Goal: Task Accomplishment & Management: Manage account settings

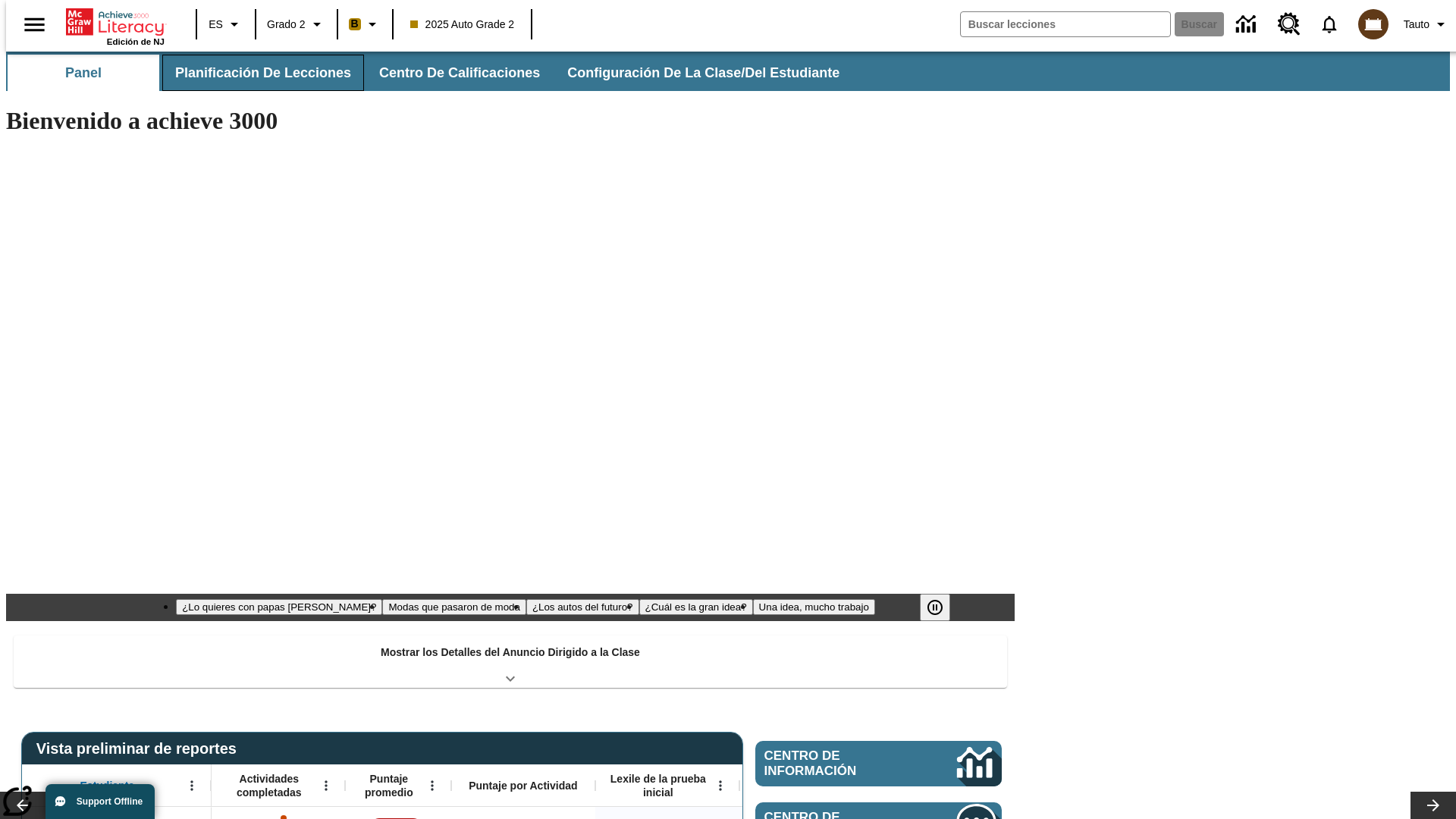
click at [254, 73] on button "Planificación de lecciones" at bounding box center [263, 72] width 202 height 36
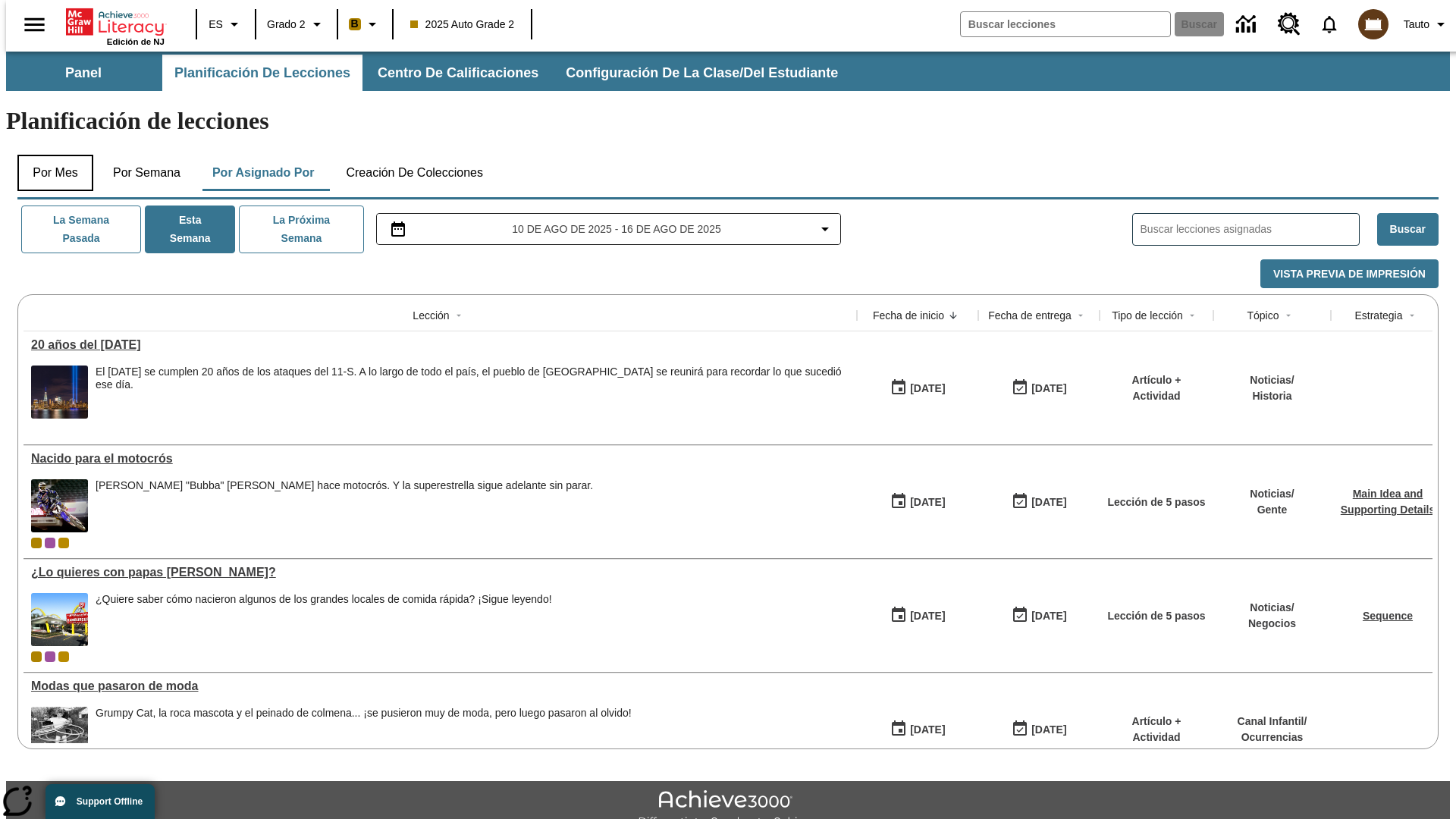
click at [50, 155] on button "Por mes" at bounding box center [56, 172] width 76 height 36
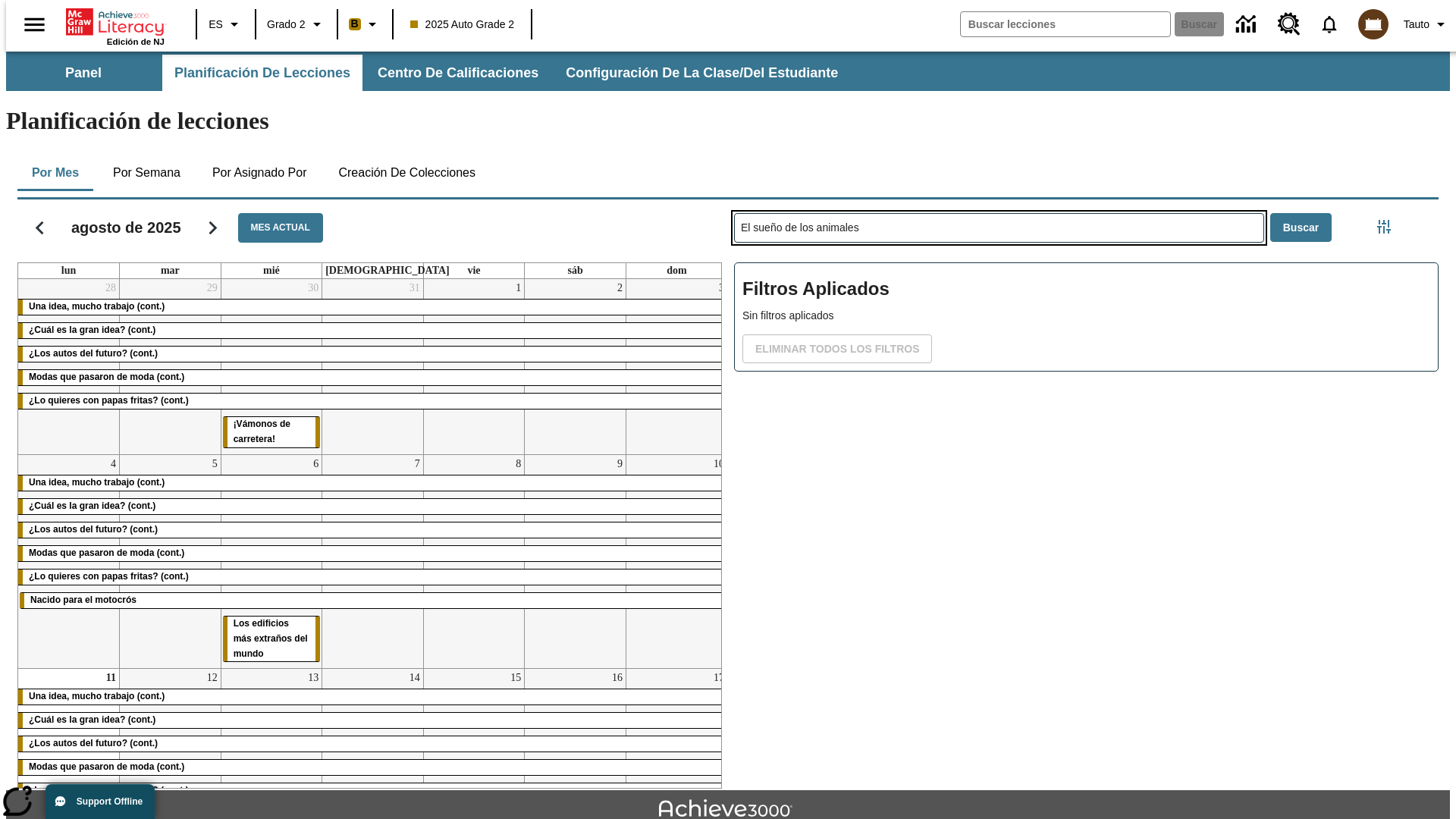
type input "El sueño de los animales"
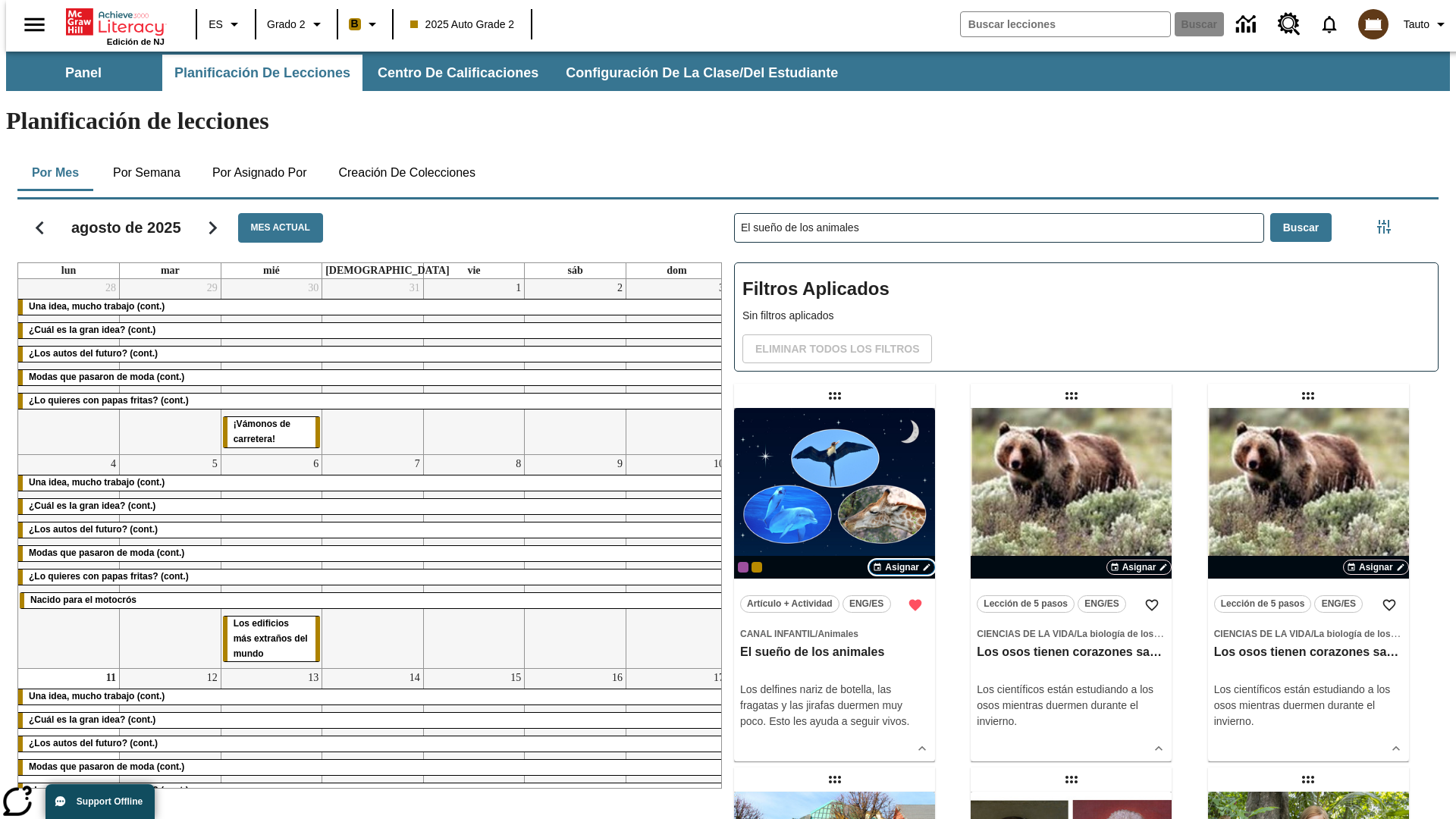
click at [902, 560] on span "Asignar" at bounding box center [902, 567] width 34 height 13
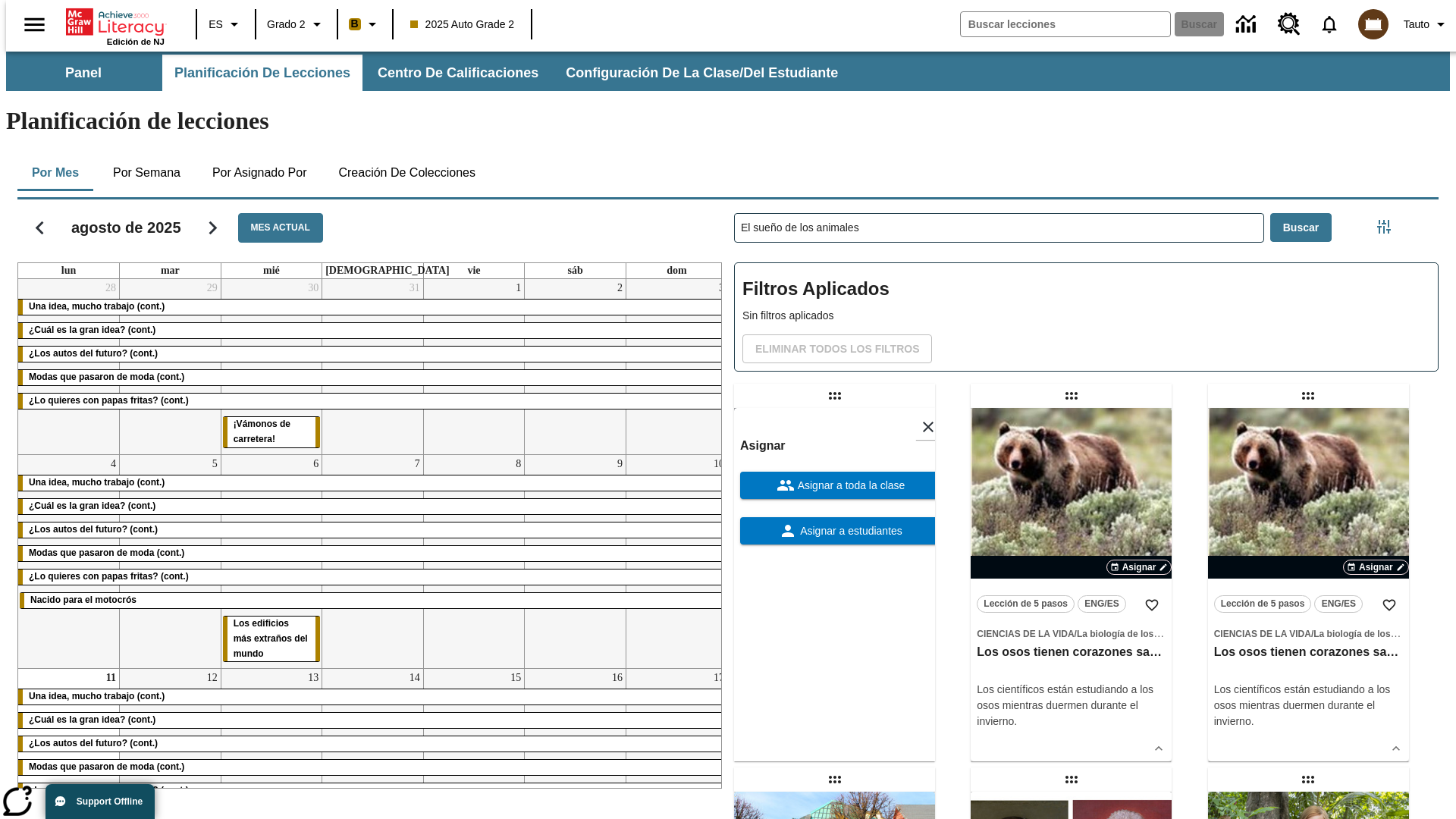
scroll to position [412, 0]
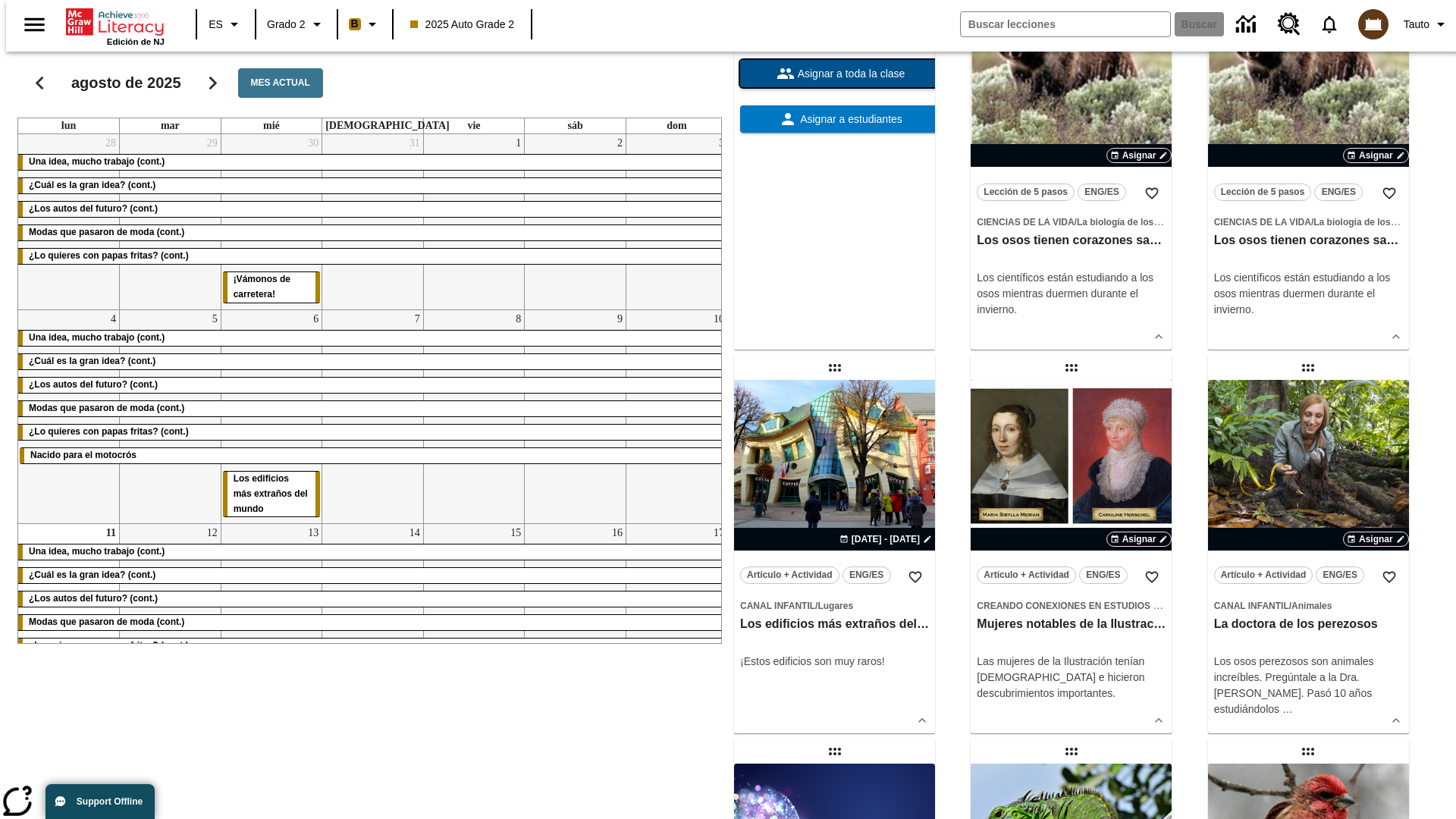
click at [834, 82] on span "Asignar a toda la clase" at bounding box center [850, 73] width 111 height 16
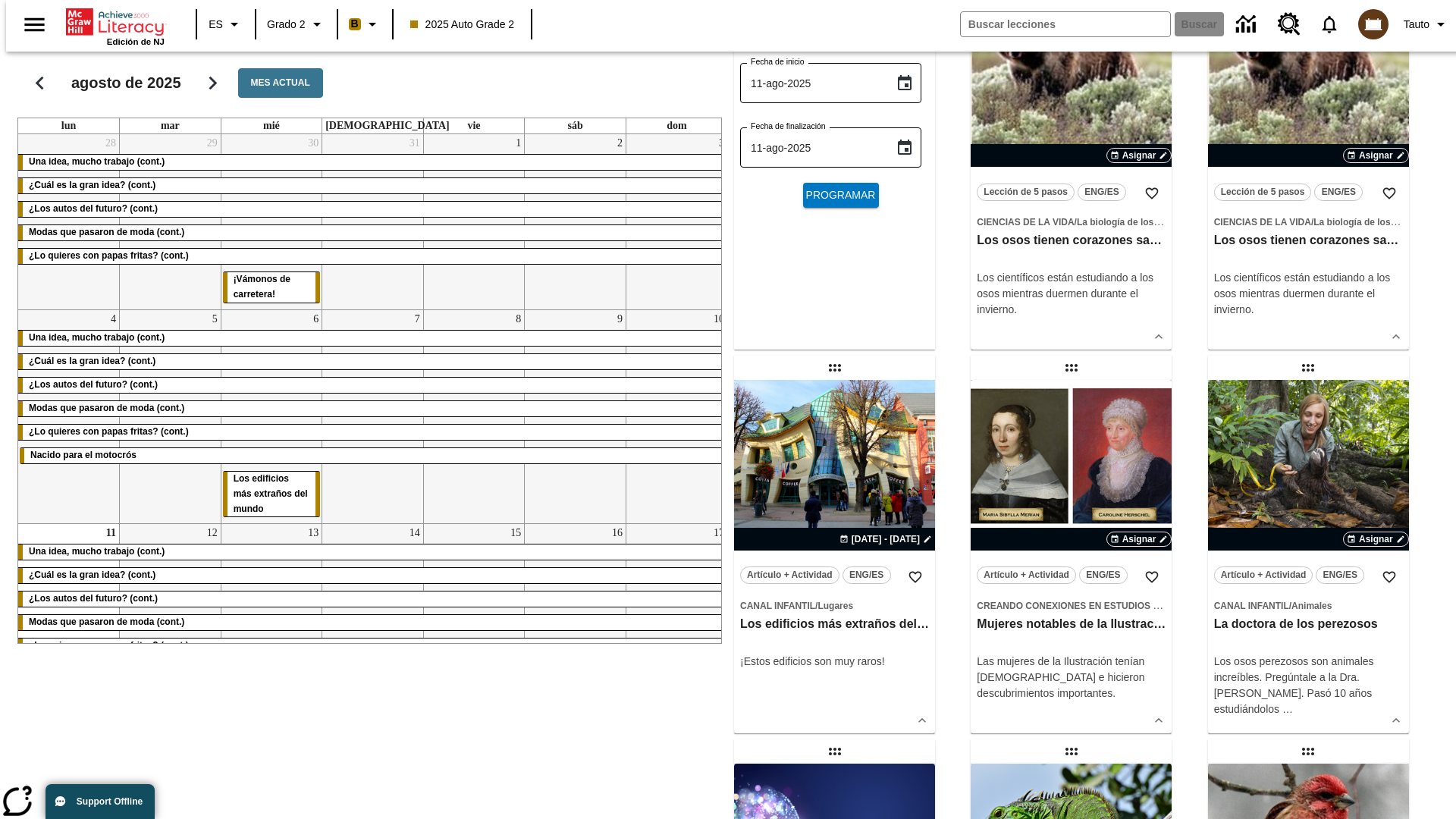
scroll to position [0, 0]
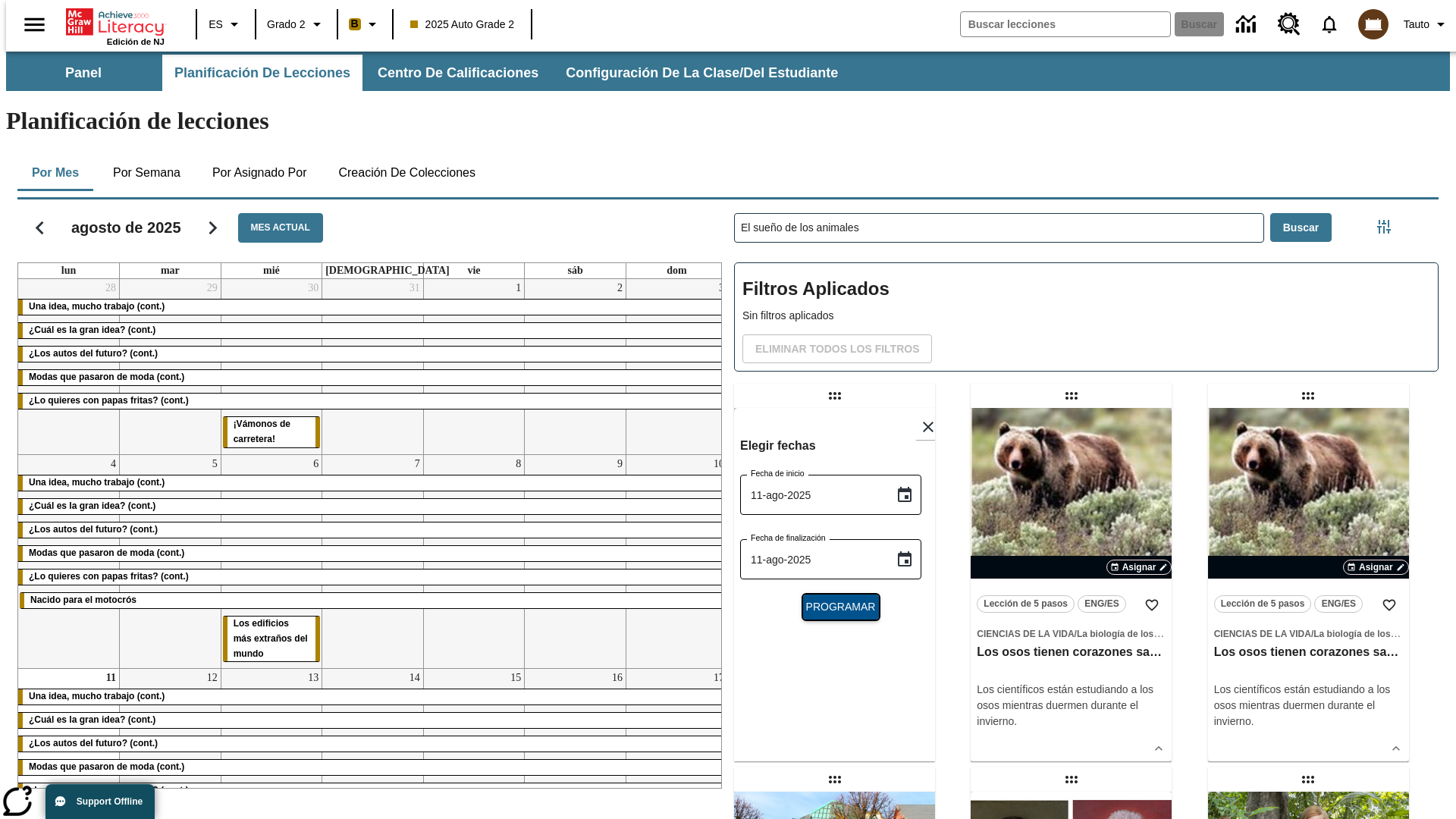
click at [834, 599] on span "Programar" at bounding box center [840, 606] width 70 height 16
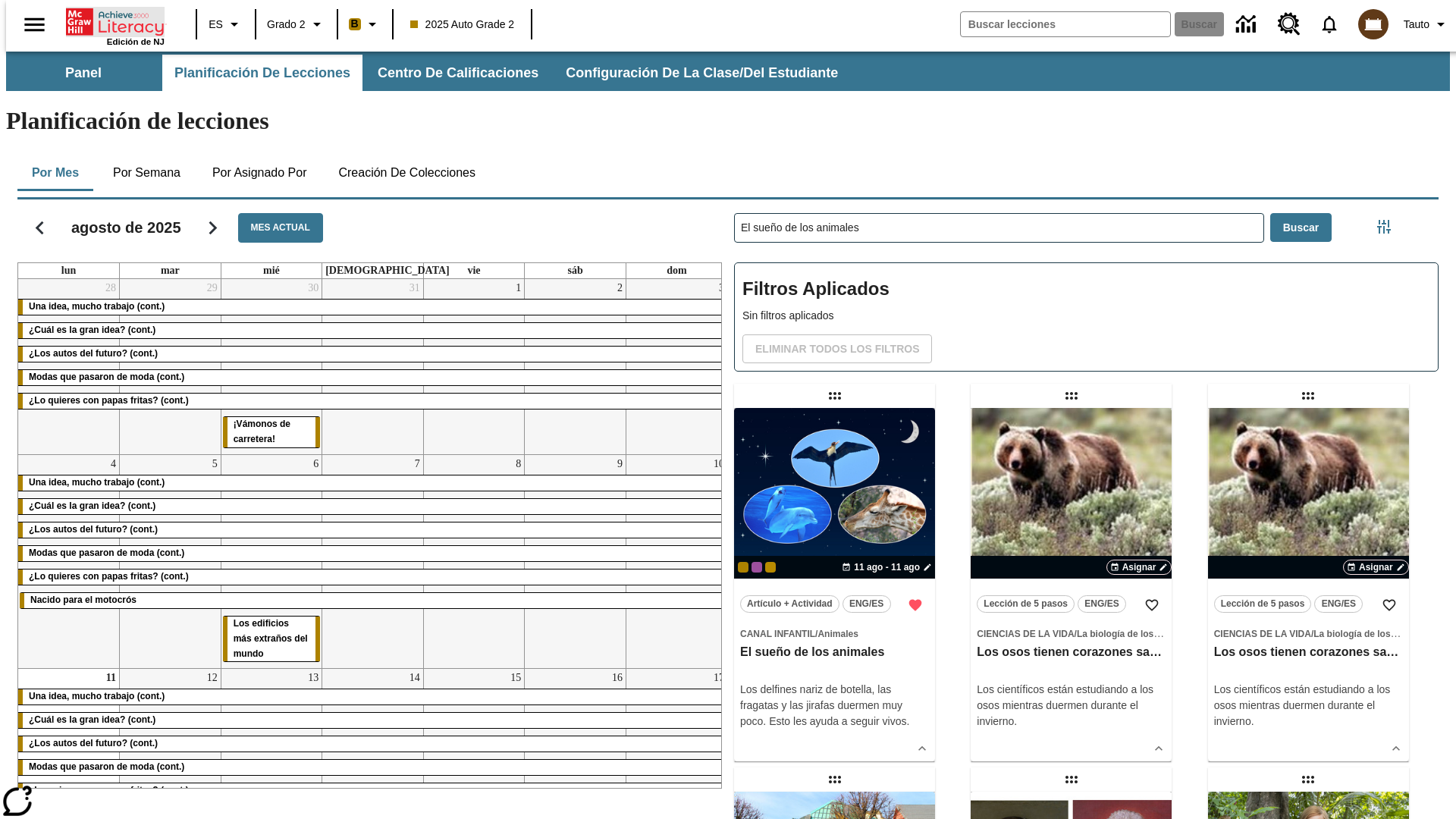
click at [109, 20] on icon "Portada" at bounding box center [116, 22] width 101 height 30
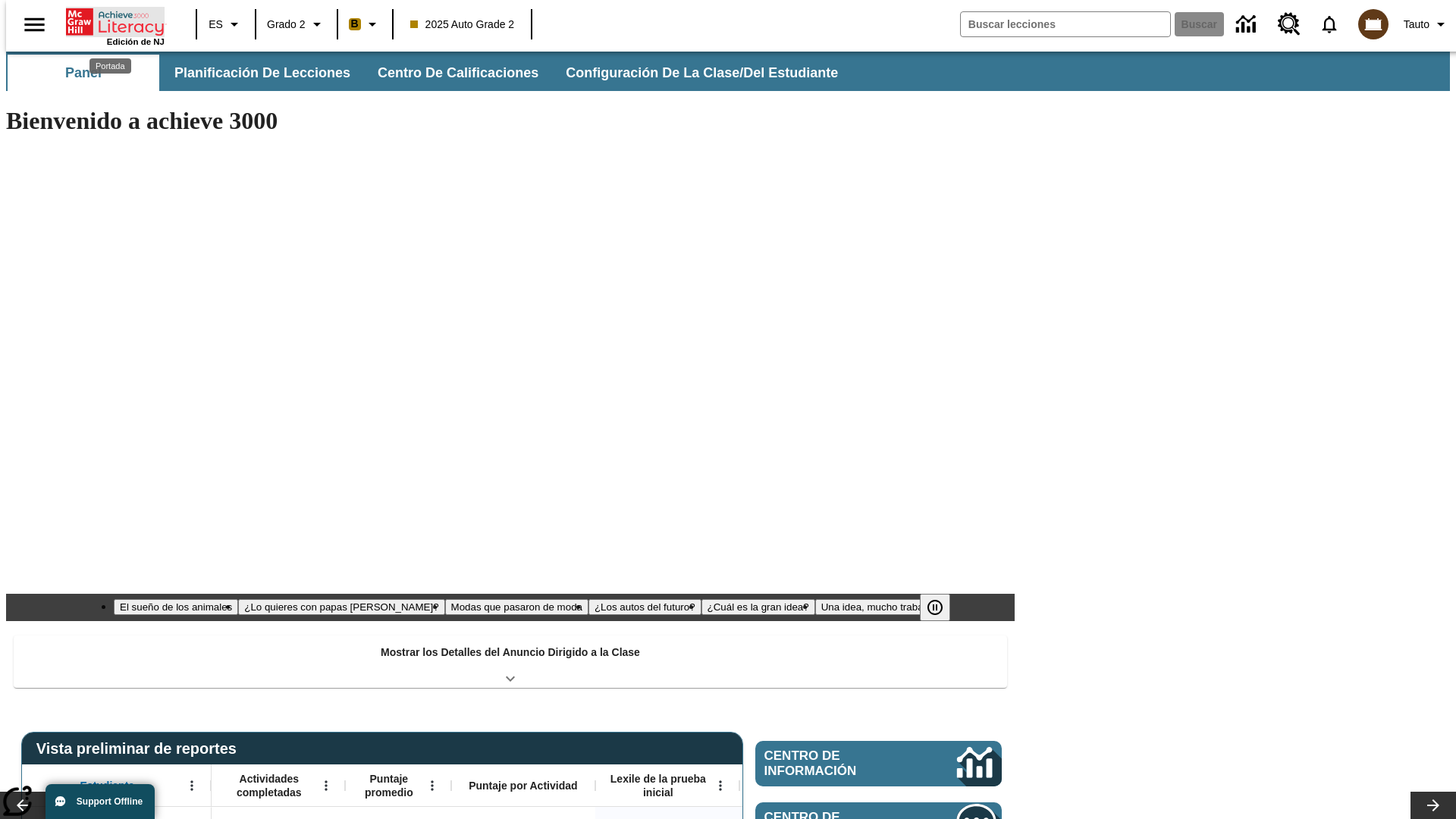
type input "-1"
click at [254, 73] on button "Planificación de lecciones" at bounding box center [263, 72] width 202 height 36
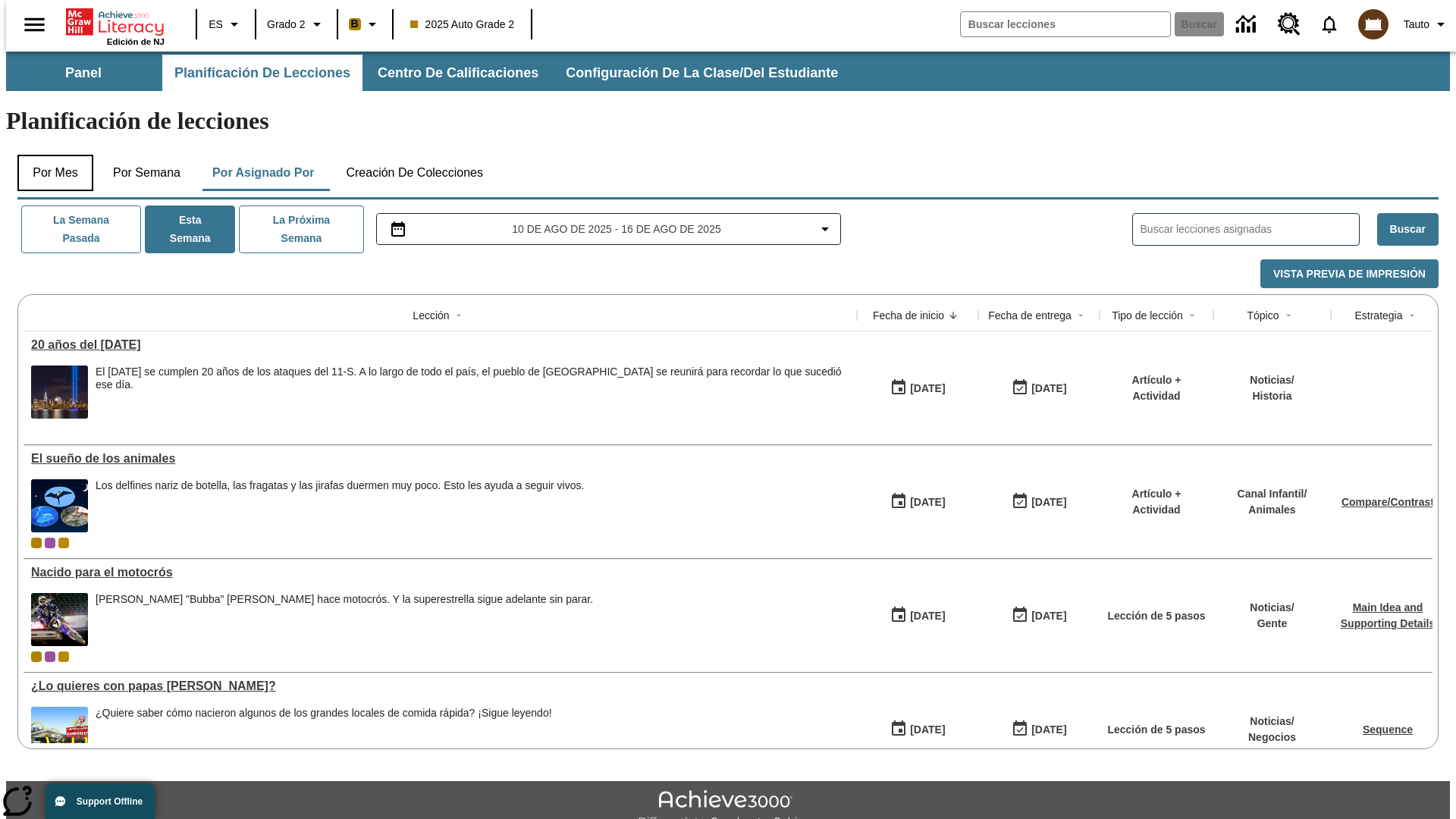
click at [50, 155] on button "Por mes" at bounding box center [56, 172] width 76 height 36
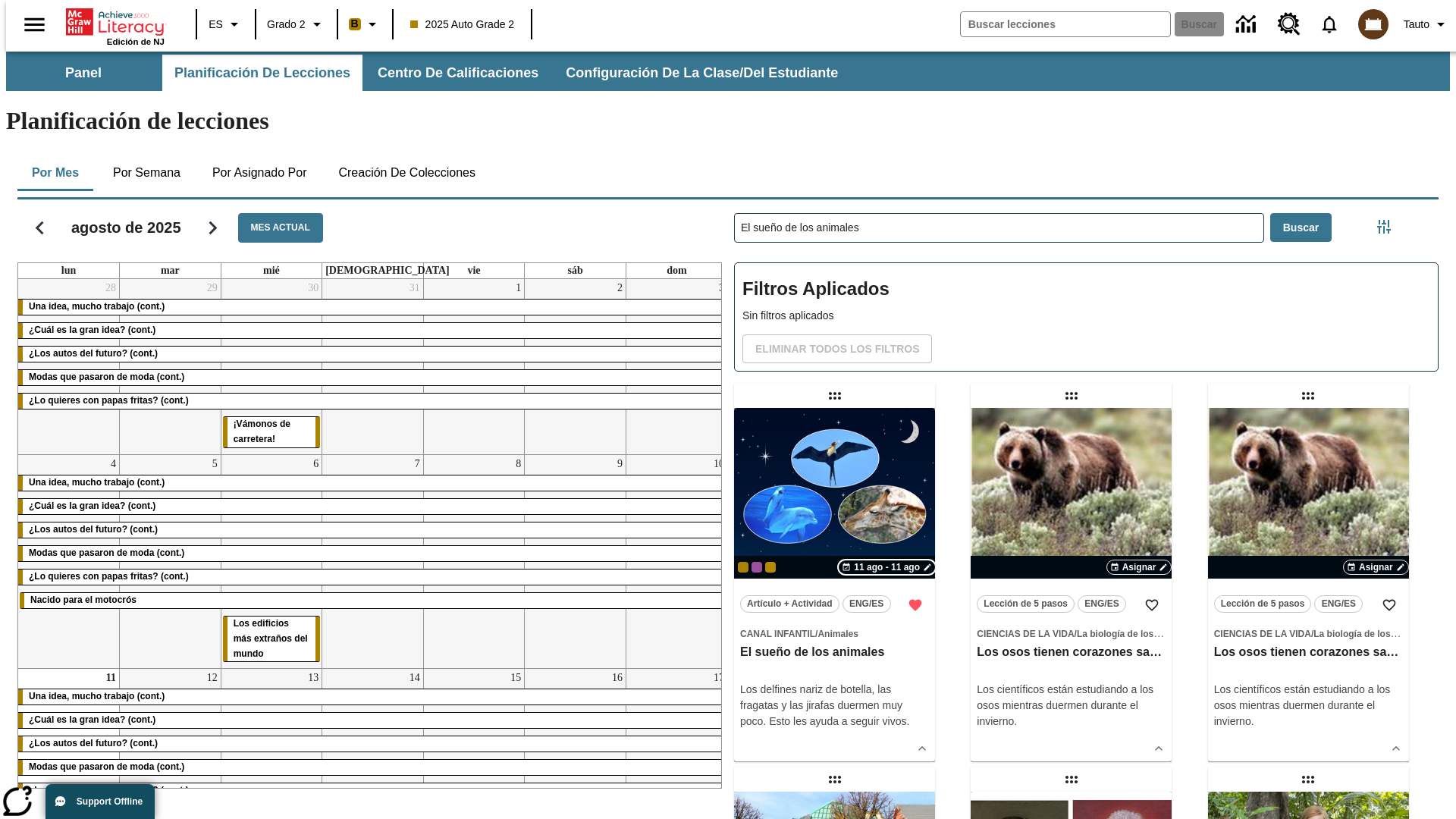
click at [887, 560] on span "11 ago - 11 ago" at bounding box center [887, 567] width 66 height 13
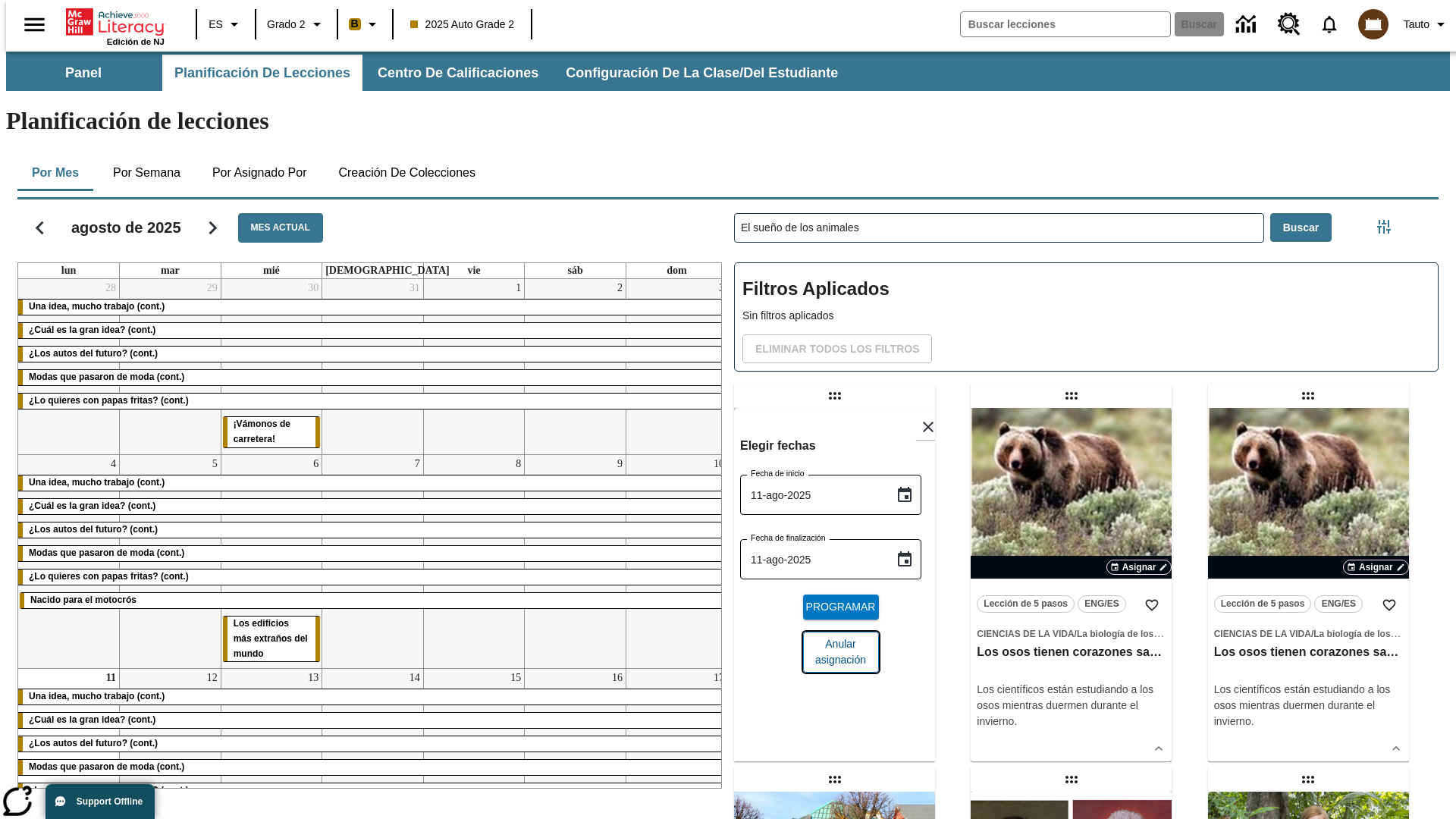
click at [834, 636] on span "Anular asignación" at bounding box center [840, 652] width 51 height 32
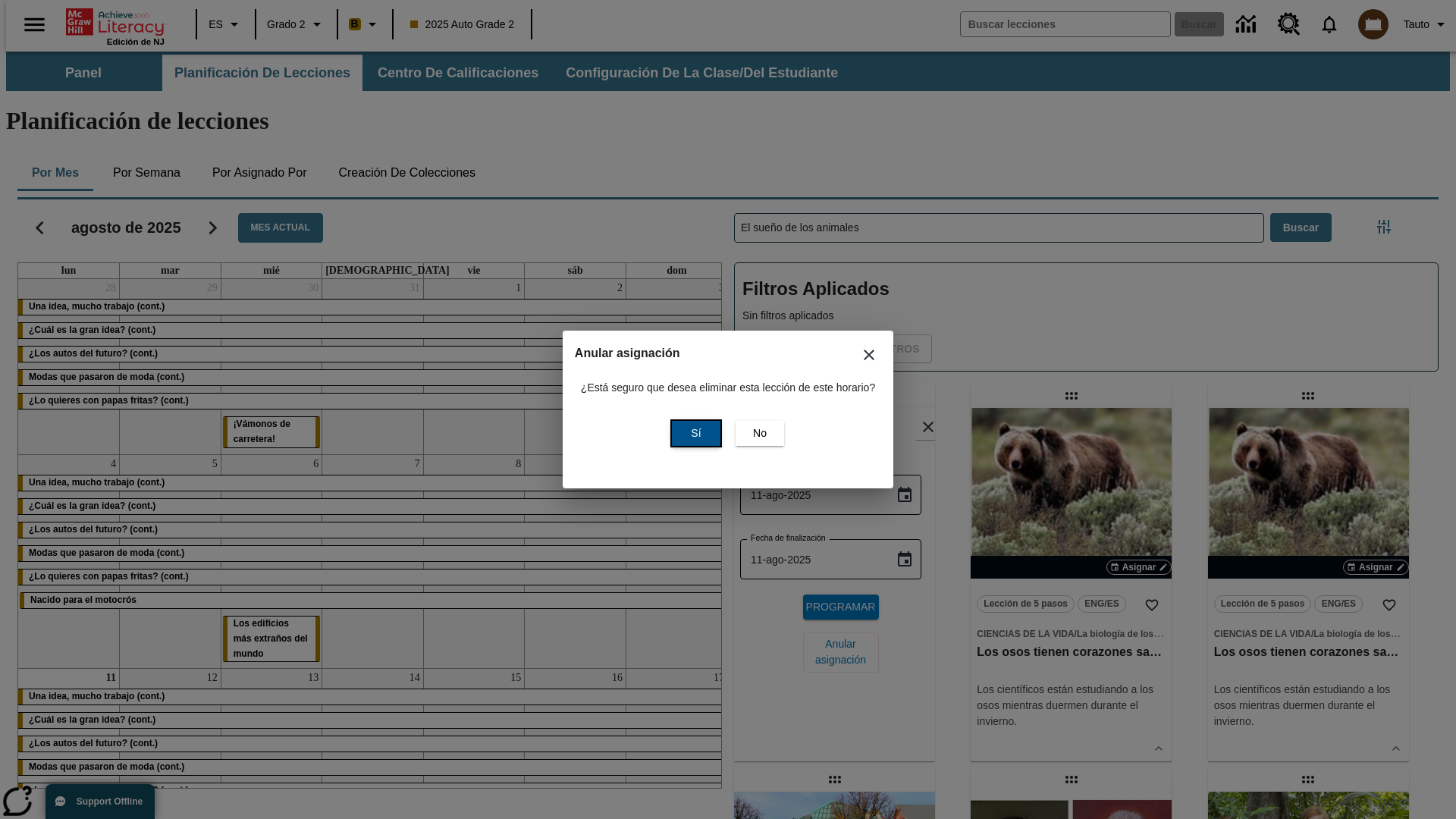
click at [694, 433] on span "Sí" at bounding box center [696, 433] width 10 height 16
